Goal: Transaction & Acquisition: Obtain resource

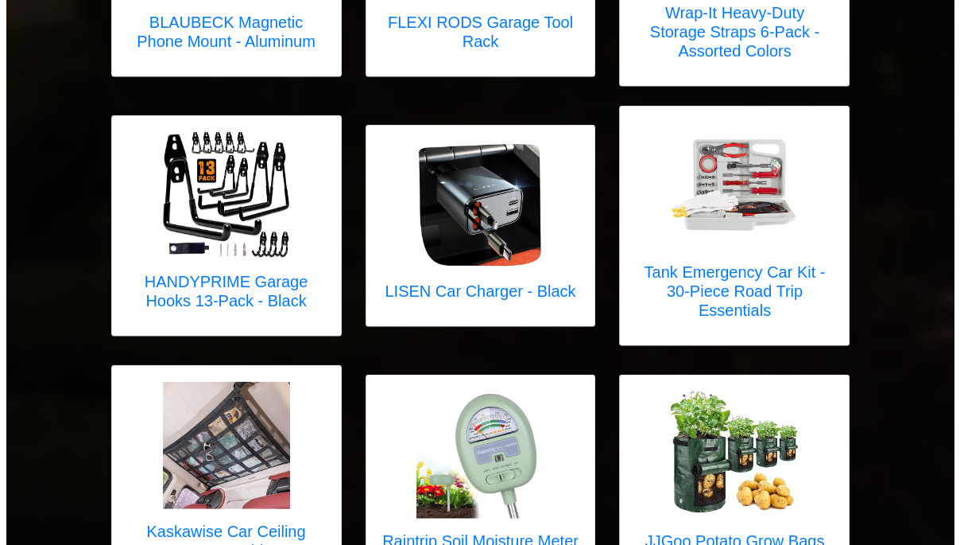
scroll to position [5587, 0]
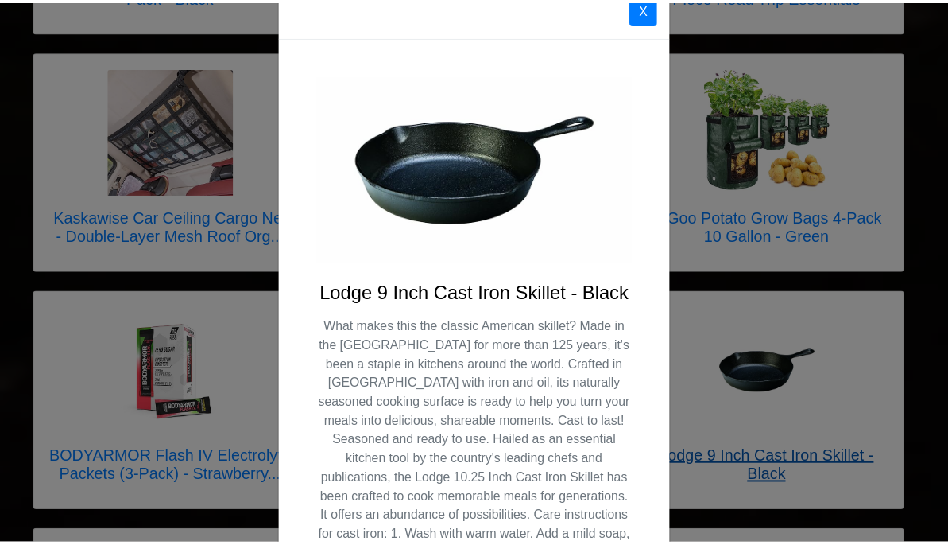
scroll to position [41, 0]
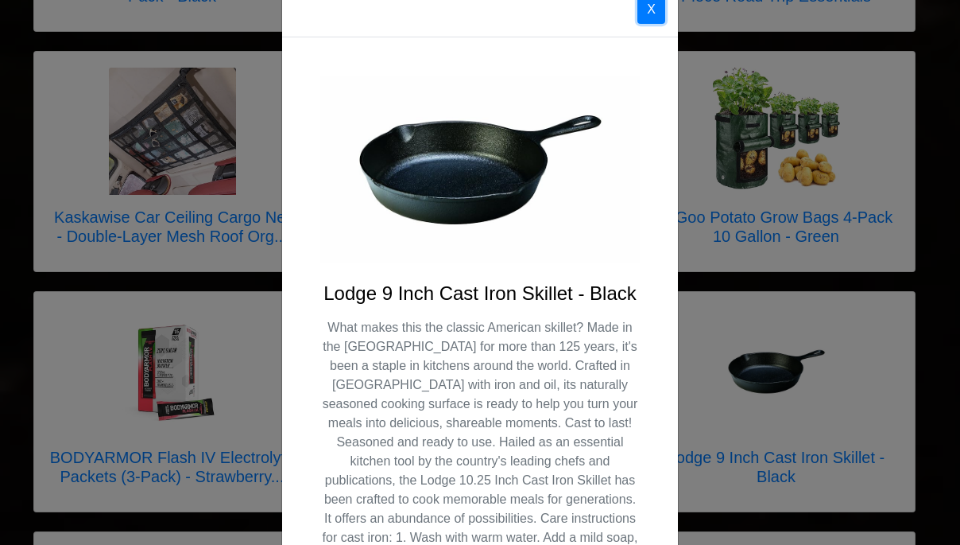
click at [649, 21] on button "X" at bounding box center [652, 9] width 28 height 29
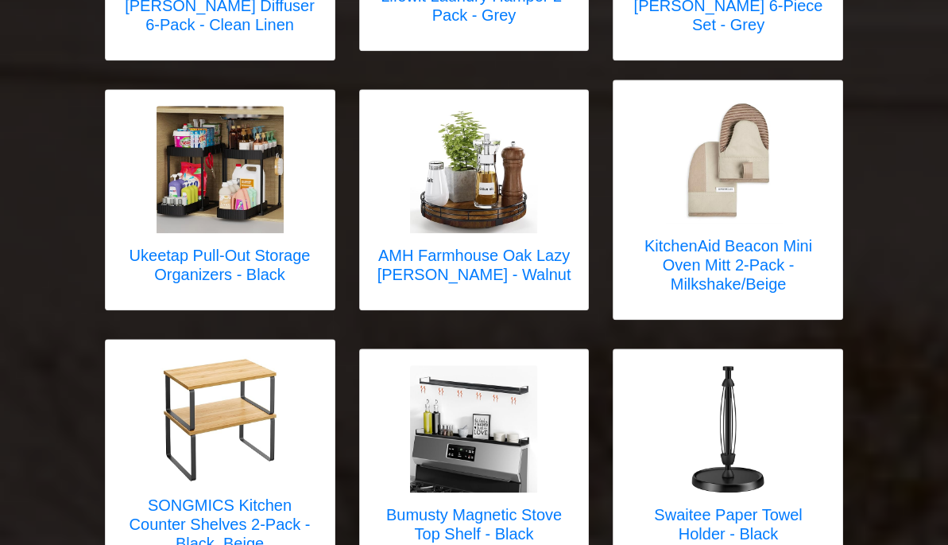
scroll to position [2784, 0]
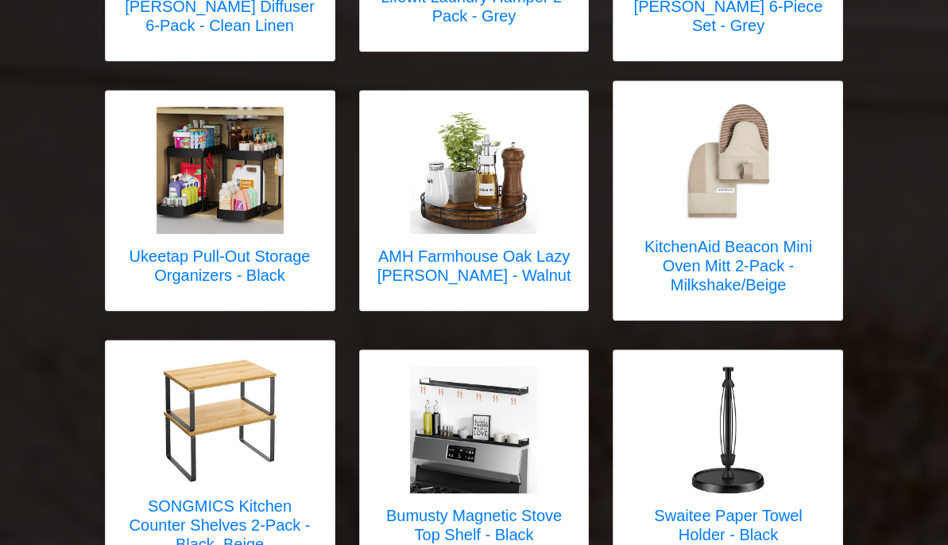
click at [843, 374] on div "Swaitee Paper Towel Holder - Black" at bounding box center [728, 459] width 231 height 221
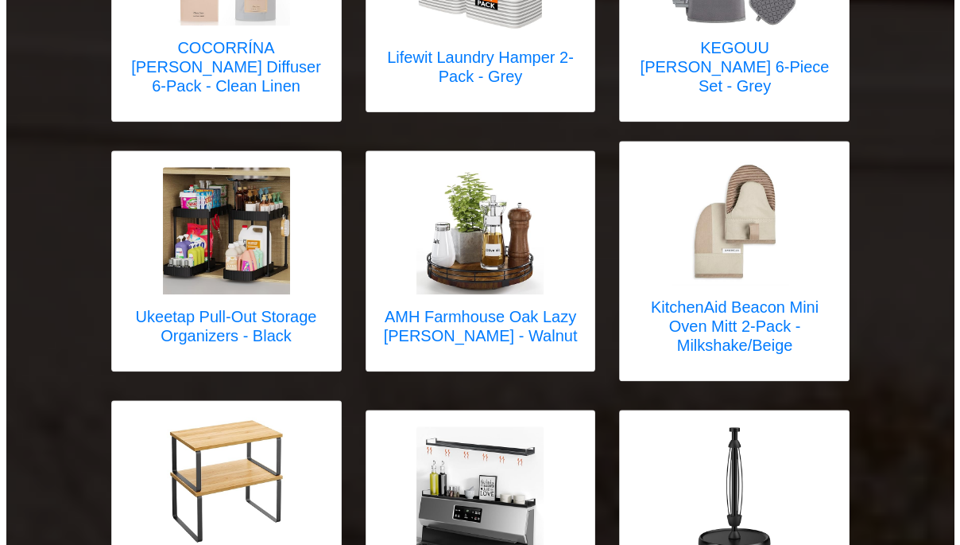
scroll to position [2729, 0]
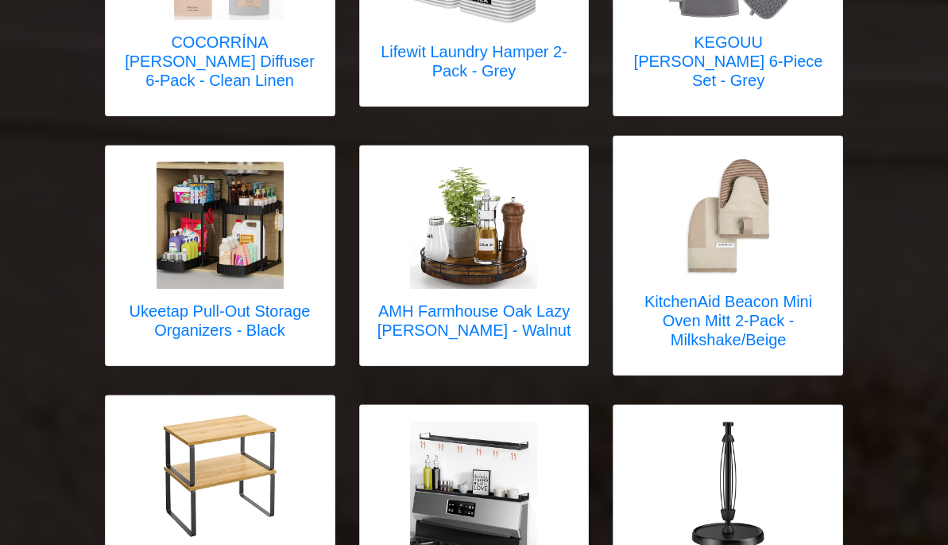
click at [210, 411] on img at bounding box center [220, 474] width 127 height 127
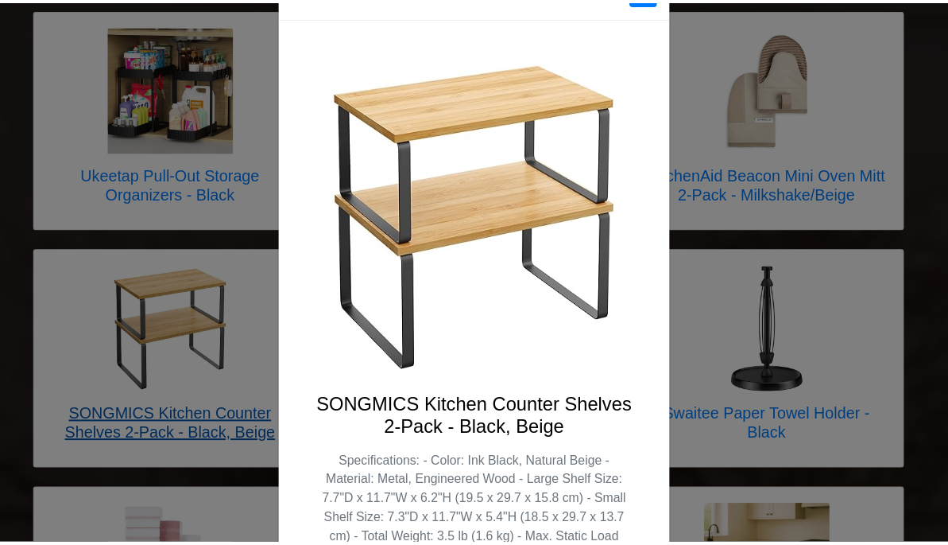
scroll to position [0, 0]
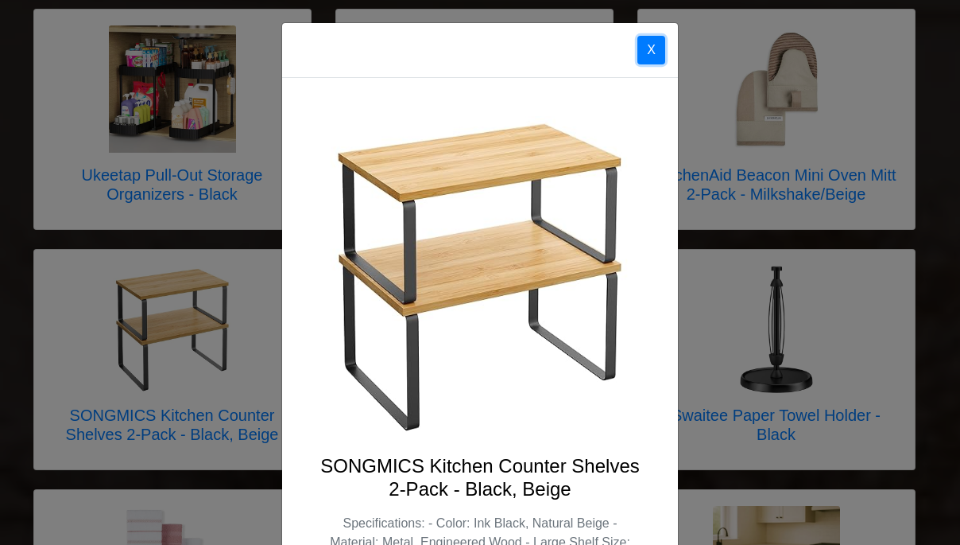
click at [650, 46] on button "X" at bounding box center [652, 50] width 28 height 29
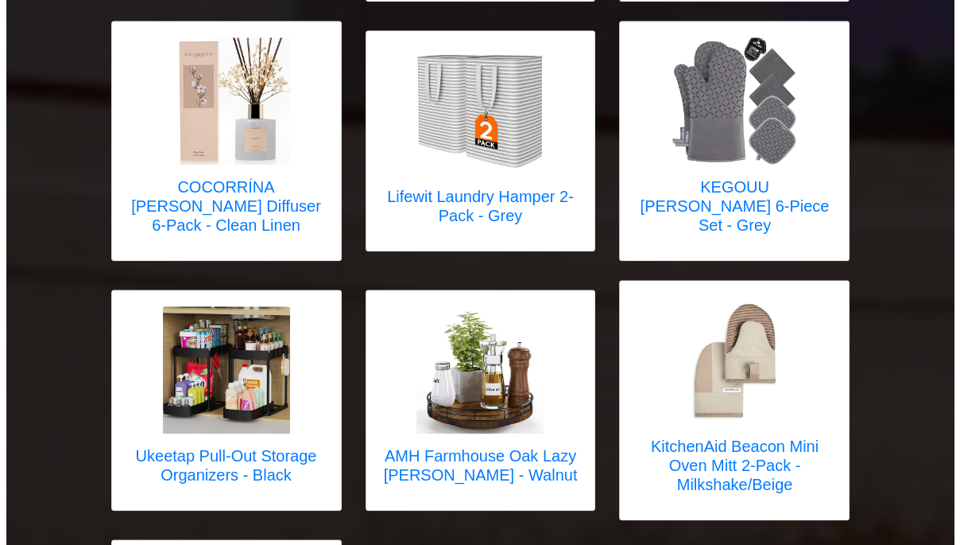
scroll to position [2582, 0]
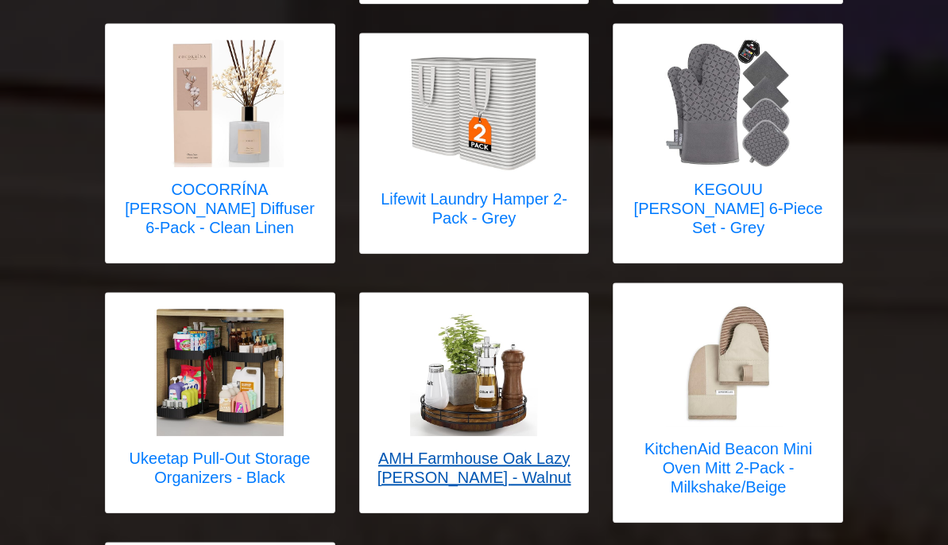
click at [471, 308] on img at bounding box center [473, 371] width 127 height 127
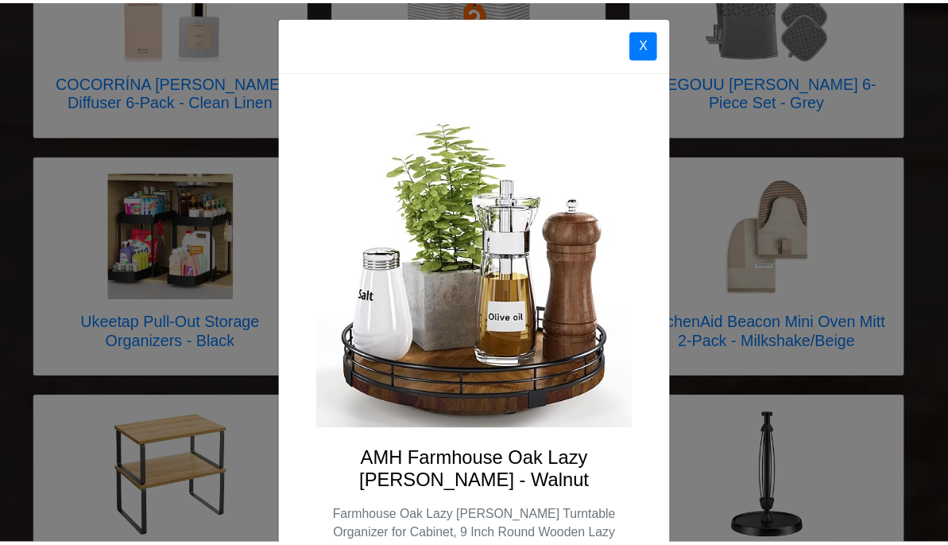
scroll to position [0, 0]
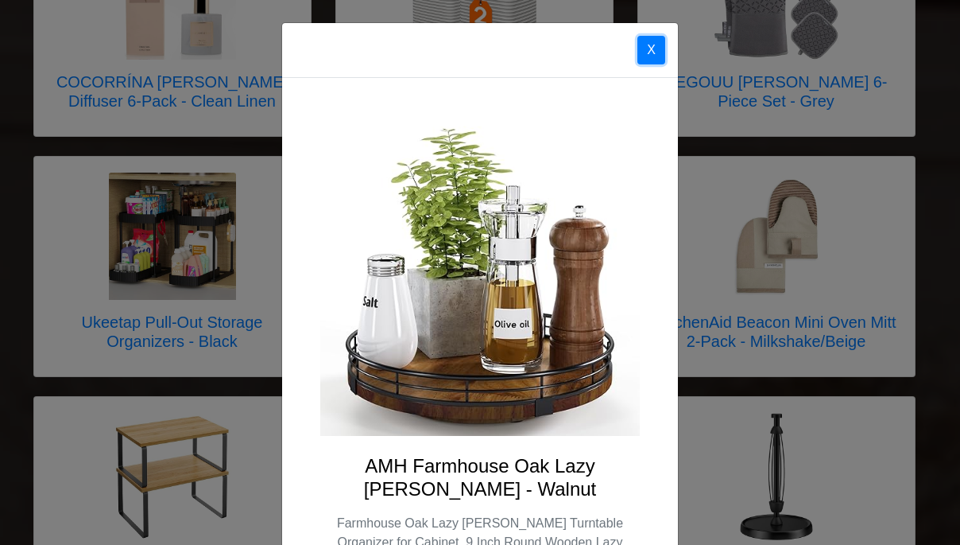
click at [646, 48] on button "X" at bounding box center [652, 50] width 28 height 29
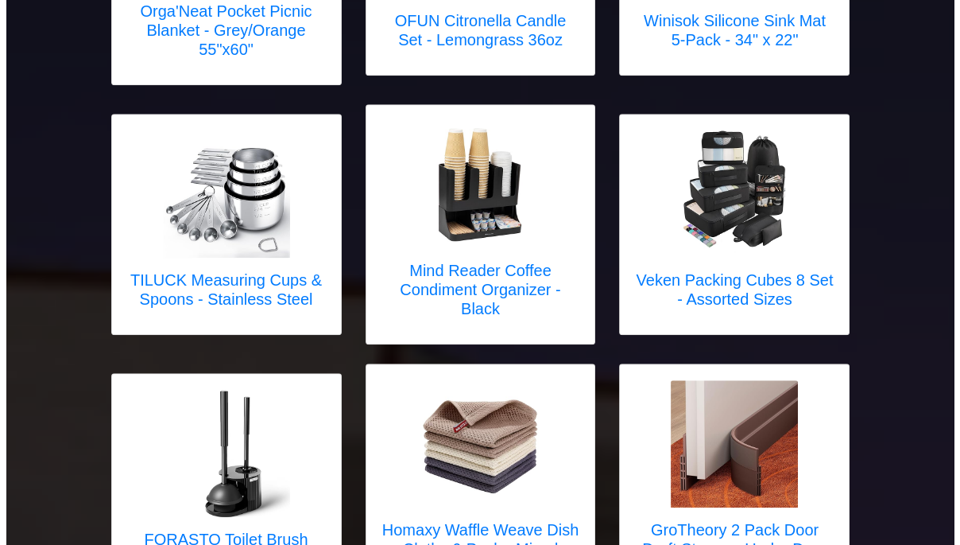
scroll to position [1981, 0]
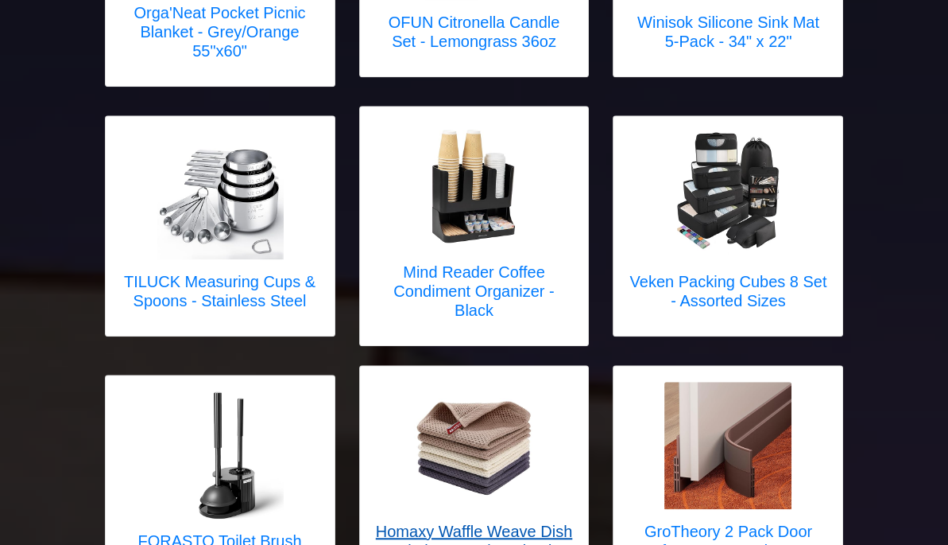
click at [486, 382] on img at bounding box center [473, 445] width 127 height 127
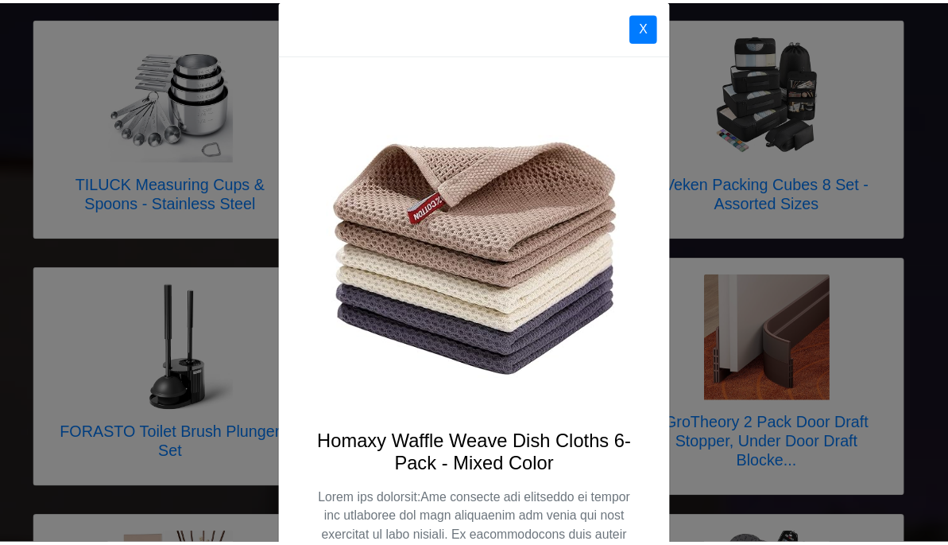
scroll to position [10, 0]
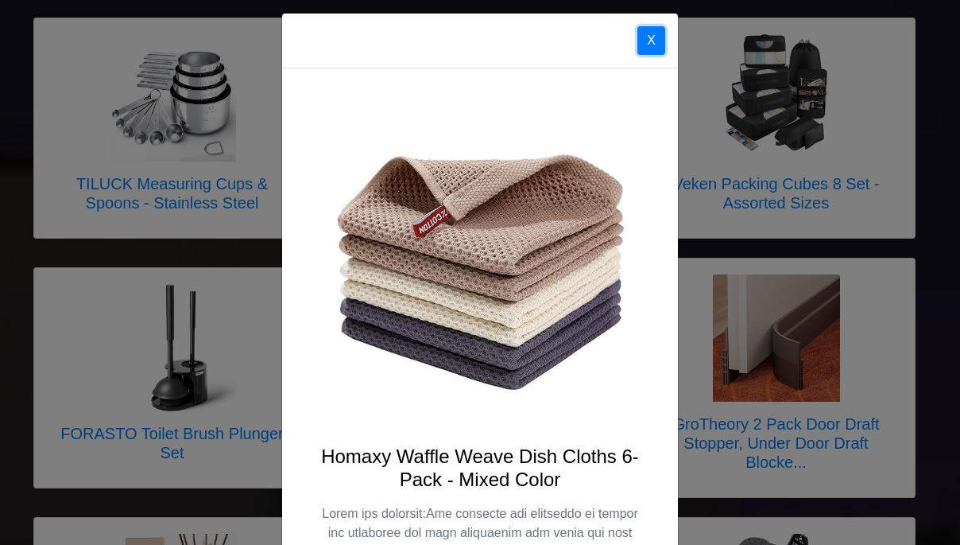
click at [650, 45] on button "X" at bounding box center [652, 40] width 28 height 29
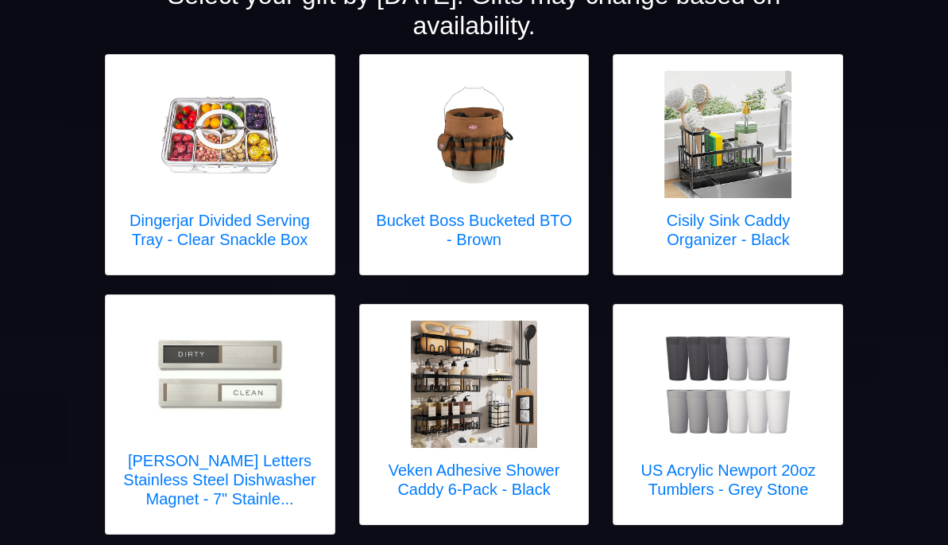
scroll to position [237, 0]
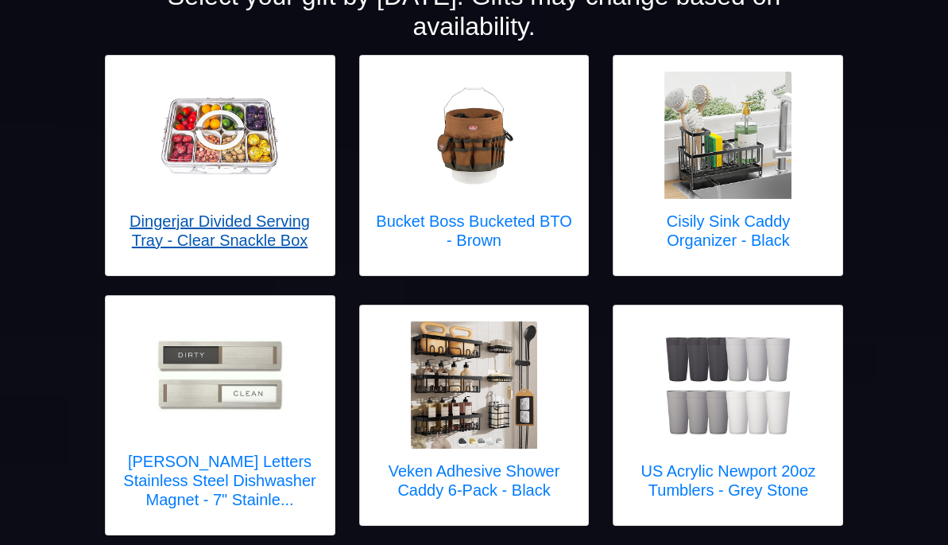
click at [229, 173] on link "Dingerjar Divided Serving Tray - Clear Snackle Box" at bounding box center [220, 166] width 197 height 188
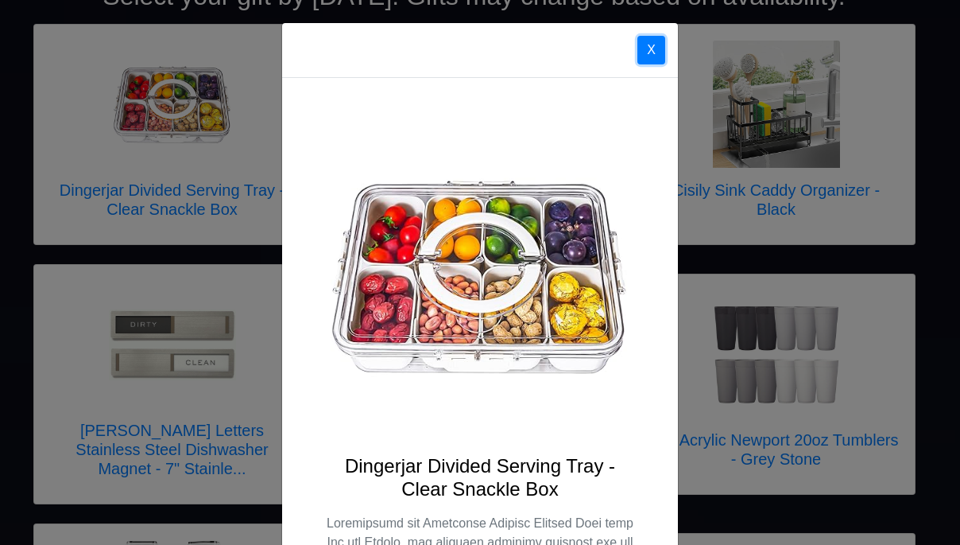
click at [646, 58] on button "X" at bounding box center [652, 50] width 28 height 29
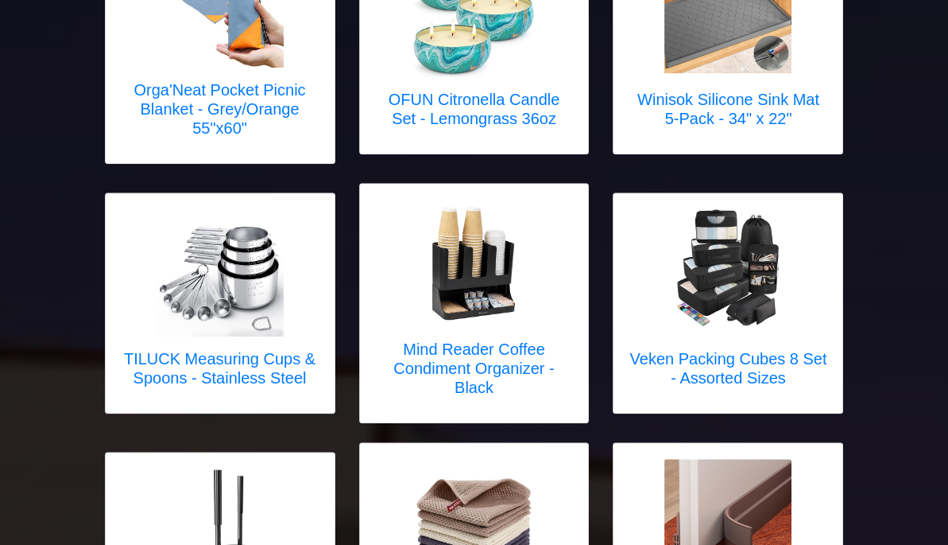
scroll to position [1913, 0]
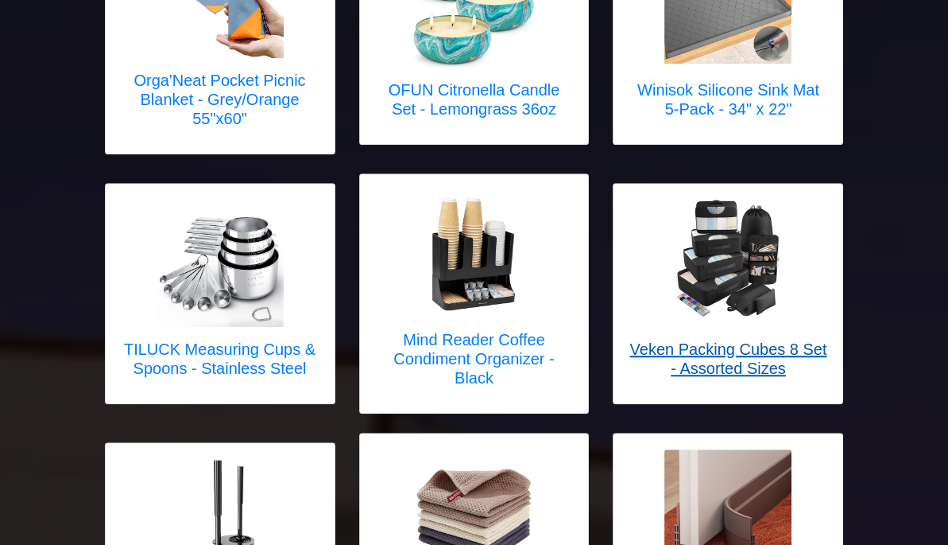
click at [827, 200] on link "Veken Packing Cubes 8 Set - Assorted Sizes" at bounding box center [728, 294] width 197 height 188
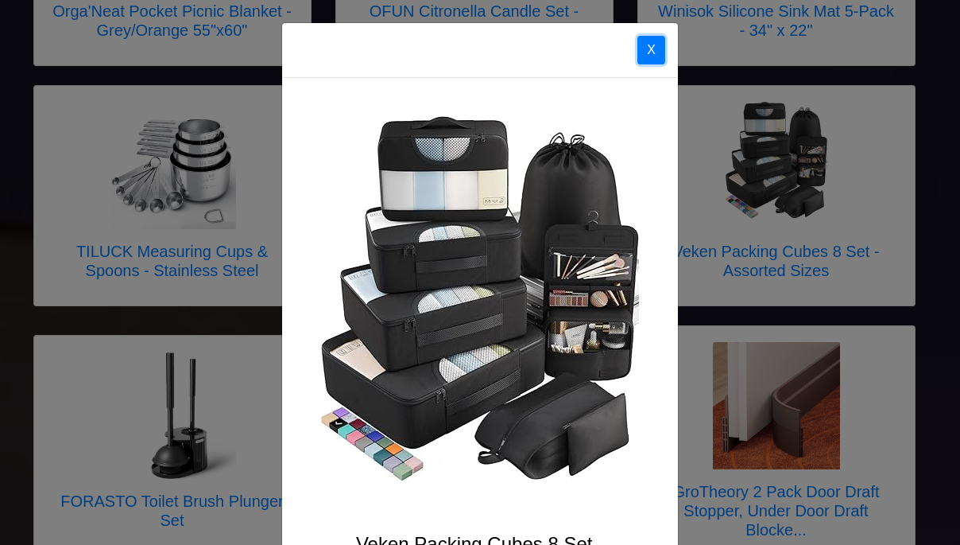
click at [649, 48] on button "X" at bounding box center [652, 50] width 28 height 29
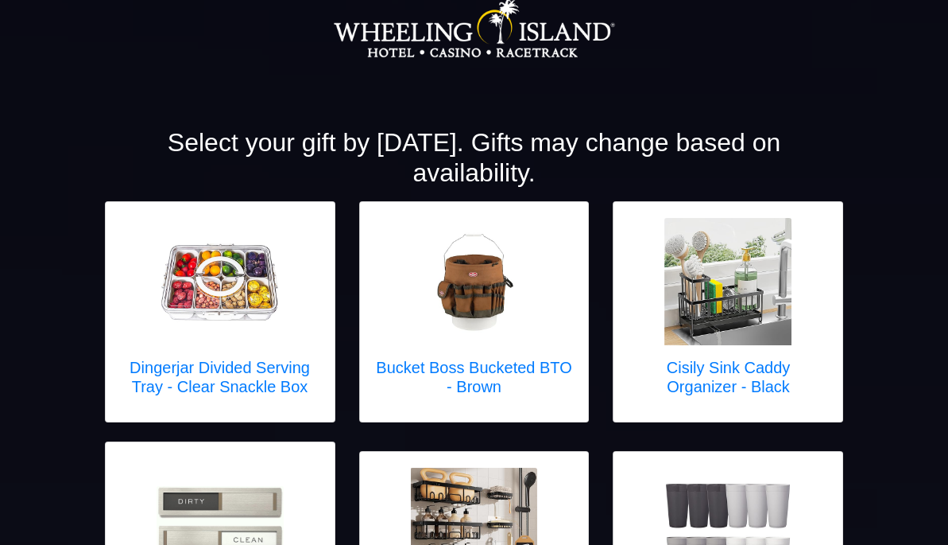
scroll to position [0, 0]
